Goal: Find specific page/section: Find specific page/section

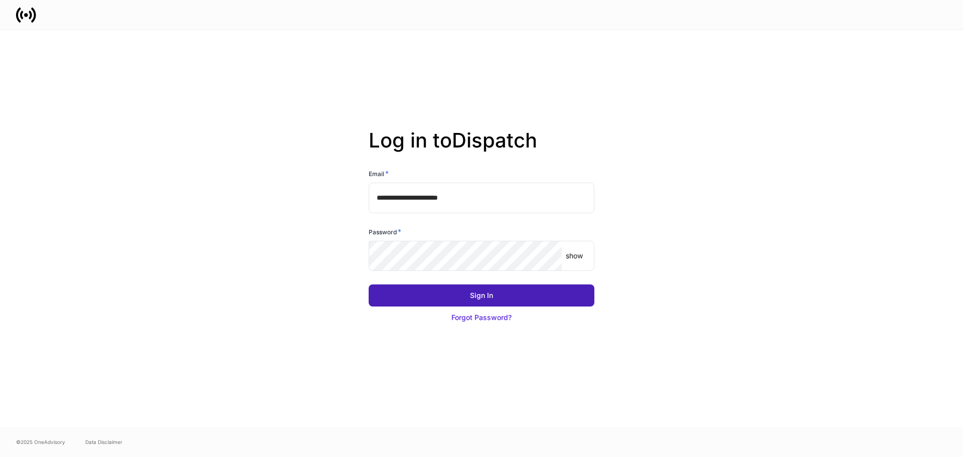
click at [480, 294] on div "Sign In" at bounding box center [481, 295] width 23 height 10
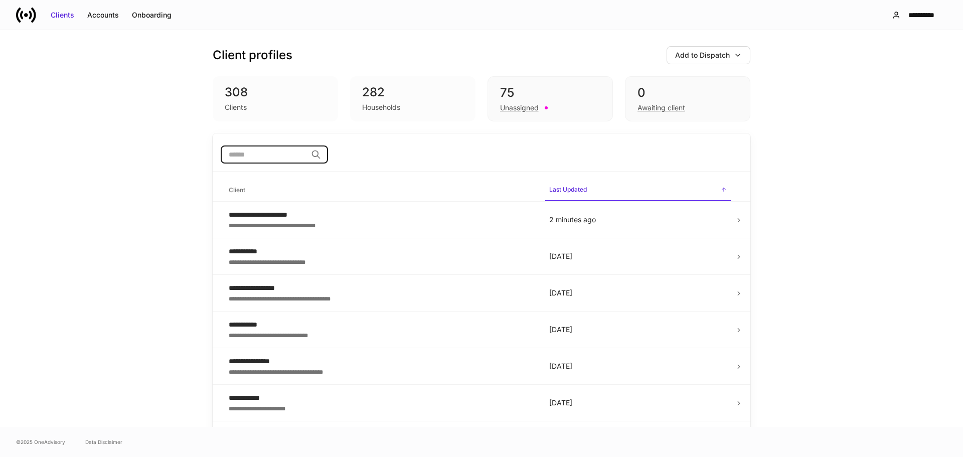
click at [236, 156] on input "search" at bounding box center [264, 154] width 86 height 18
click at [150, 14] on div "Onboarding" at bounding box center [152, 15] width 40 height 10
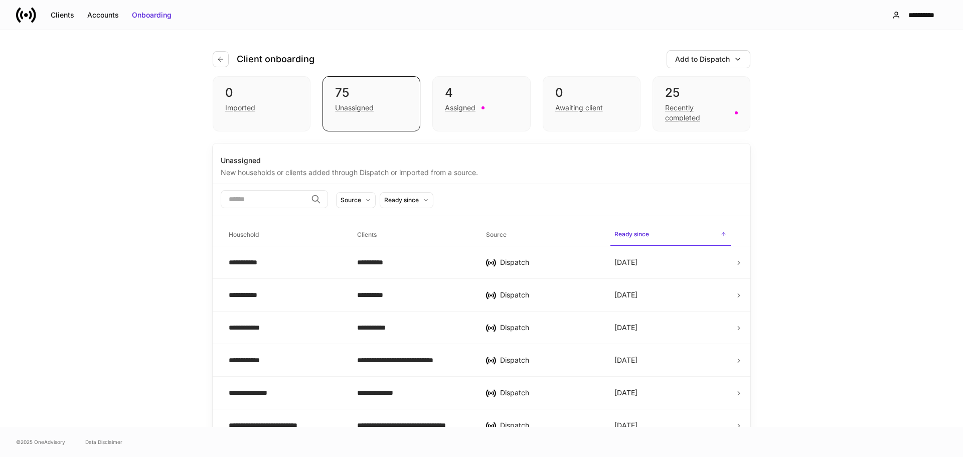
click at [243, 202] on input "search" at bounding box center [264, 199] width 86 height 18
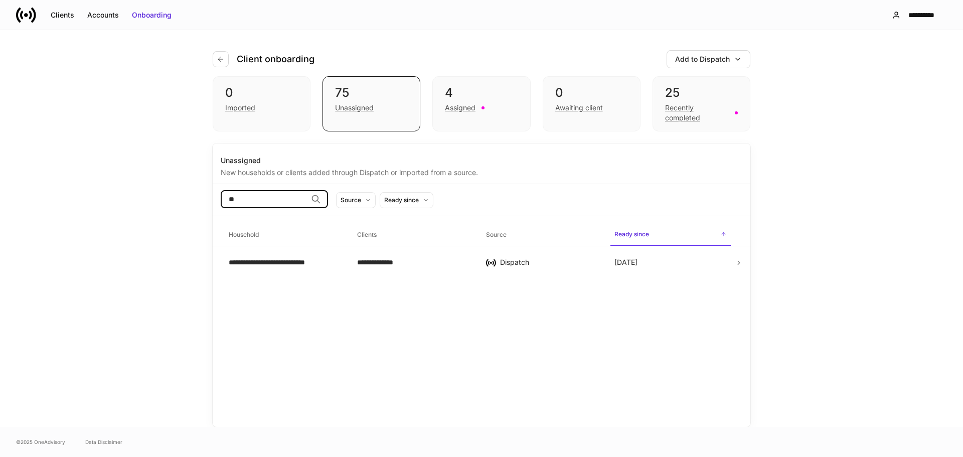
type input "*"
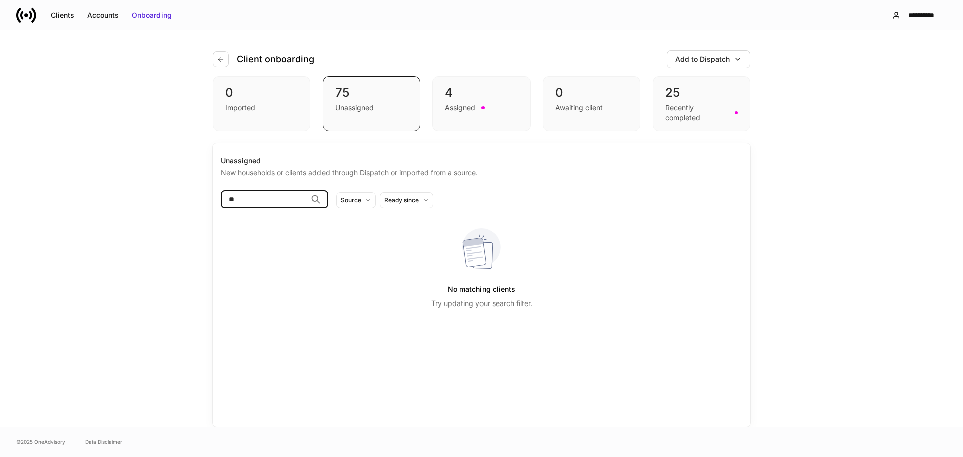
type input "*"
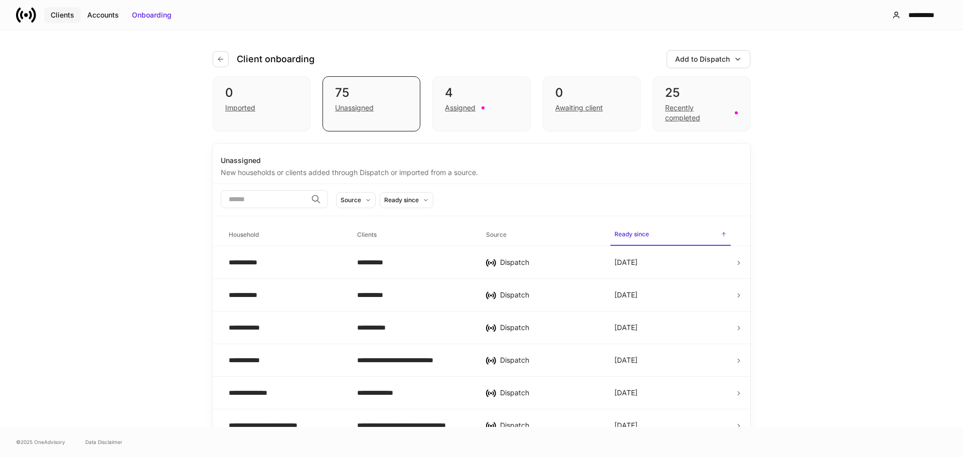
click at [59, 16] on div "Clients" at bounding box center [63, 15] width 24 height 10
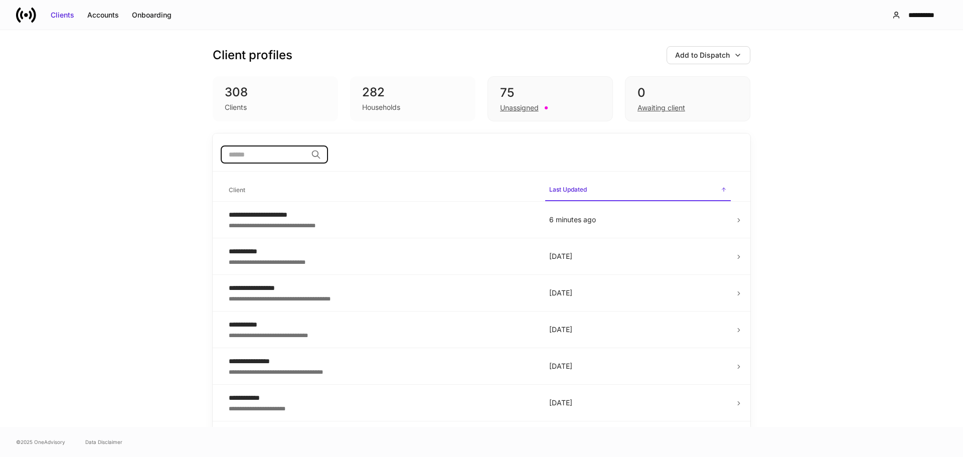
click at [255, 156] on input "search" at bounding box center [264, 154] width 86 height 18
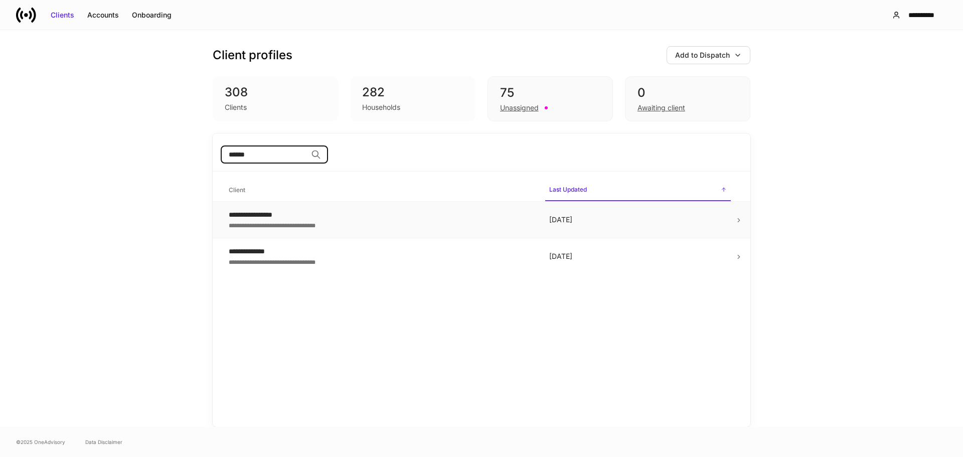
type input "******"
click at [680, 213] on td "[DATE]" at bounding box center [638, 220] width 194 height 37
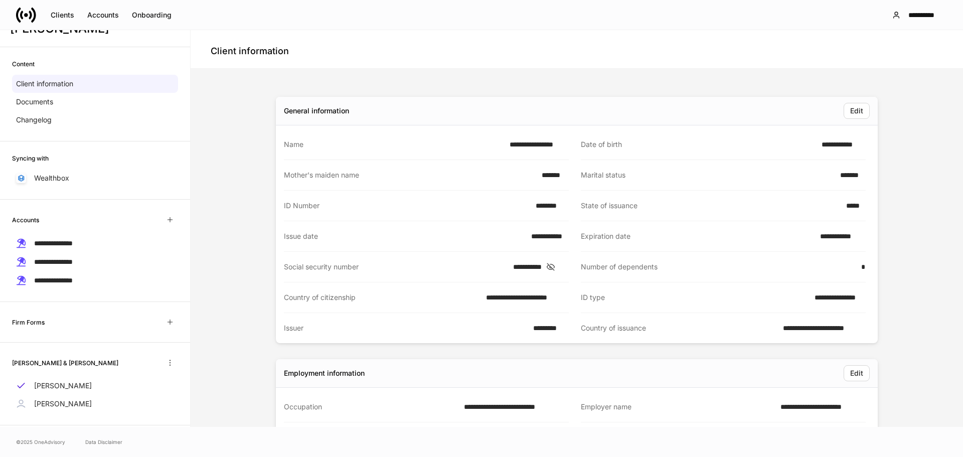
scroll to position [43, 0]
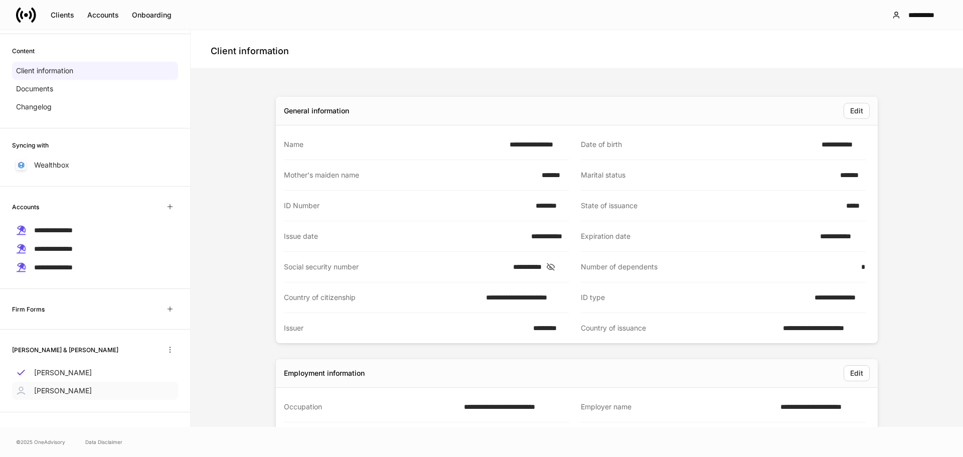
click at [60, 389] on p "[PERSON_NAME]" at bounding box center [63, 391] width 58 height 10
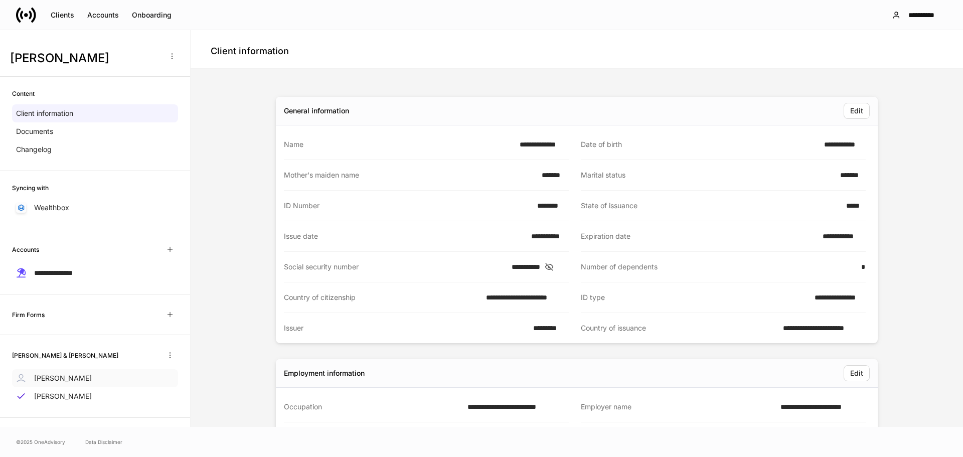
click at [80, 375] on p "[PERSON_NAME]" at bounding box center [63, 378] width 58 height 10
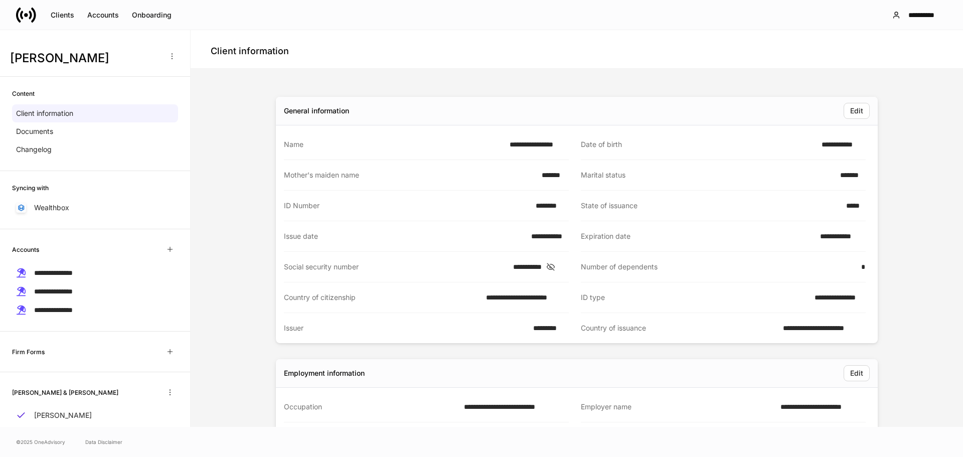
scroll to position [43, 0]
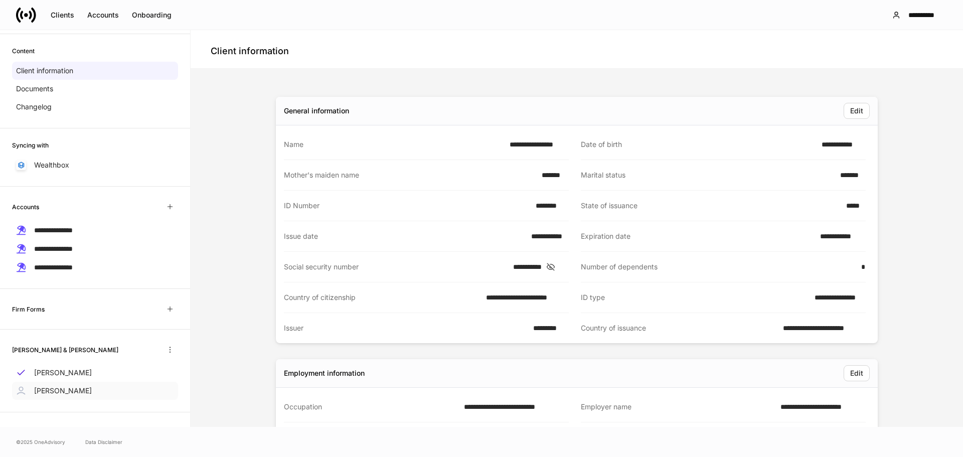
click at [73, 388] on p "[PERSON_NAME]" at bounding box center [63, 391] width 58 height 10
